Goal: Information Seeking & Learning: Learn about a topic

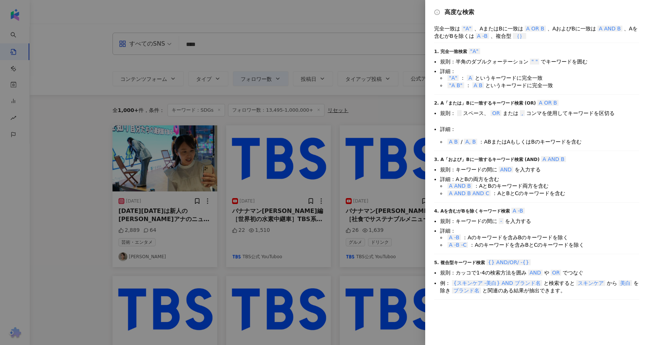
click at [203, 47] on div at bounding box center [324, 172] width 648 height 345
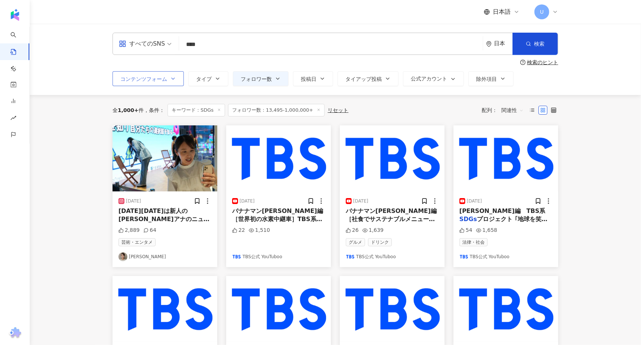
click at [157, 73] on button "コンテンツフォーム" at bounding box center [148, 78] width 71 height 15
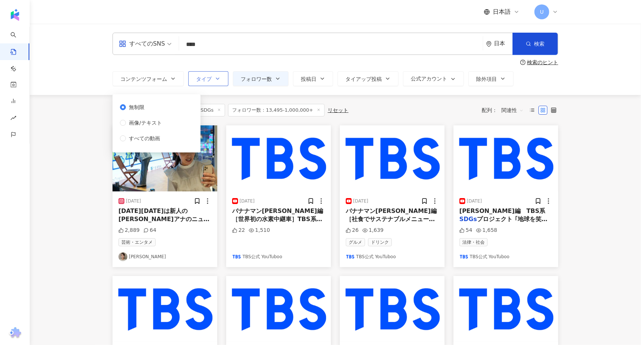
click at [219, 74] on button "タイプ" at bounding box center [208, 78] width 40 height 15
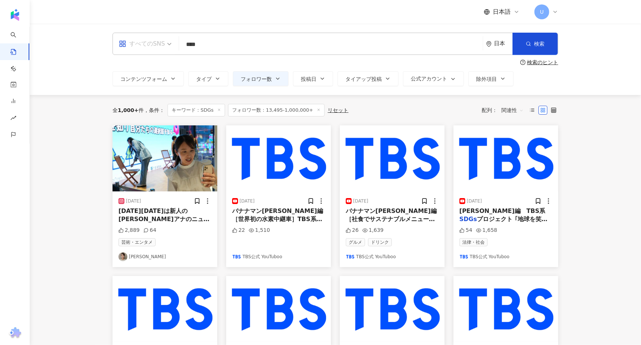
click at [164, 45] on div "すべてのSNS" at bounding box center [142, 44] width 46 height 12
click at [153, 75] on div "Instagram" at bounding box center [145, 78] width 49 height 9
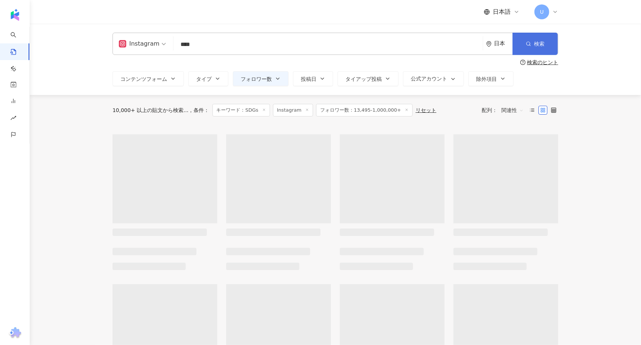
click at [533, 36] on button "検索" at bounding box center [535, 44] width 45 height 22
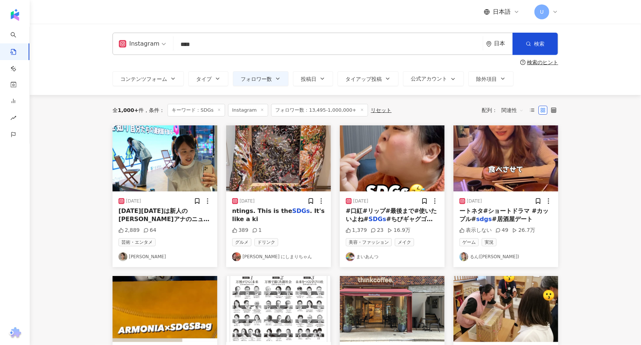
click at [170, 212] on span "今日9月25日は新人の大財アナのニュースデビュー日であり、" at bounding box center [164, 220] width 91 height 24
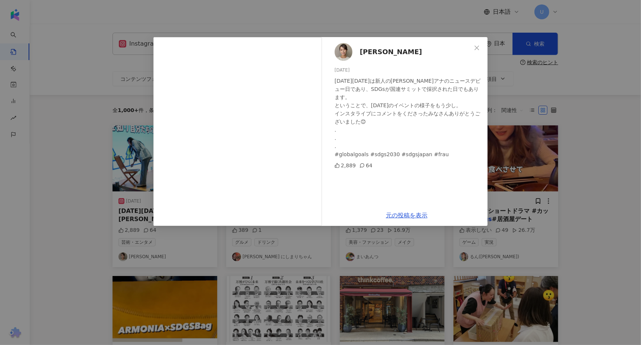
click at [374, 50] on span "[PERSON_NAME]" at bounding box center [391, 52] width 62 height 10
click at [476, 49] on icon "close" at bounding box center [477, 48] width 6 height 6
